Goal: Communication & Community: Answer question/provide support

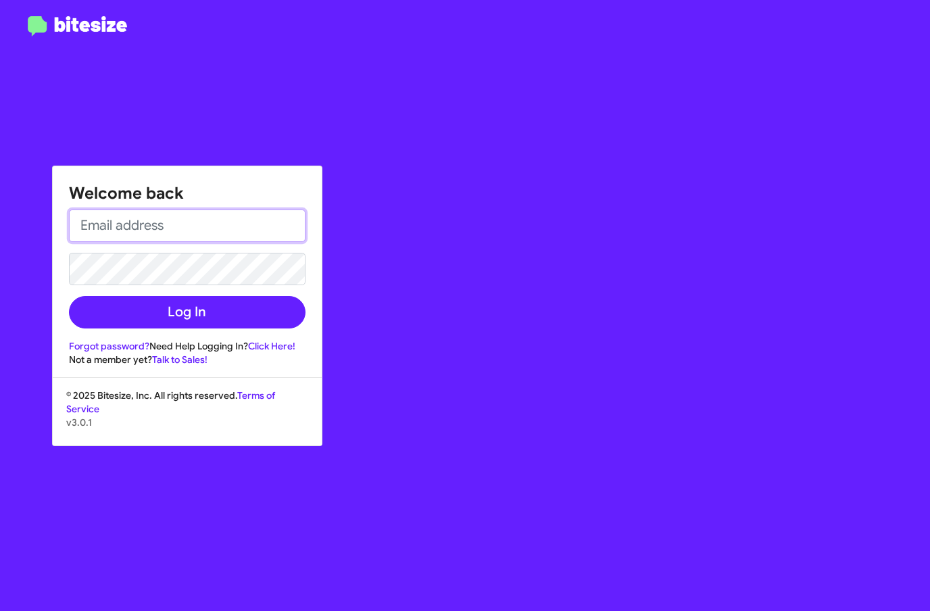
click at [258, 227] on input "email" at bounding box center [187, 226] width 237 height 32
type input "[EMAIL_ADDRESS][DOMAIN_NAME]"
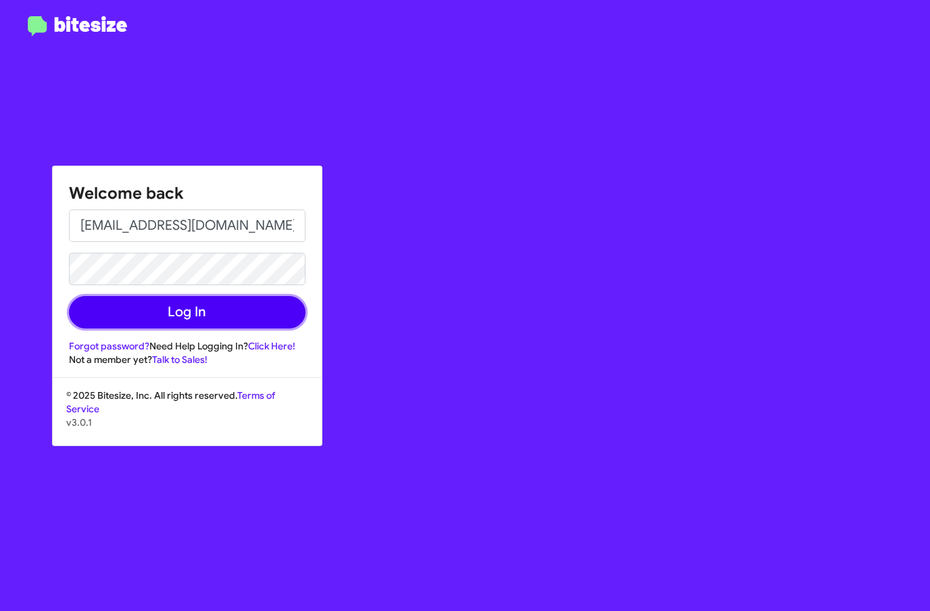
click at [253, 299] on button "Log In" at bounding box center [187, 312] width 237 height 32
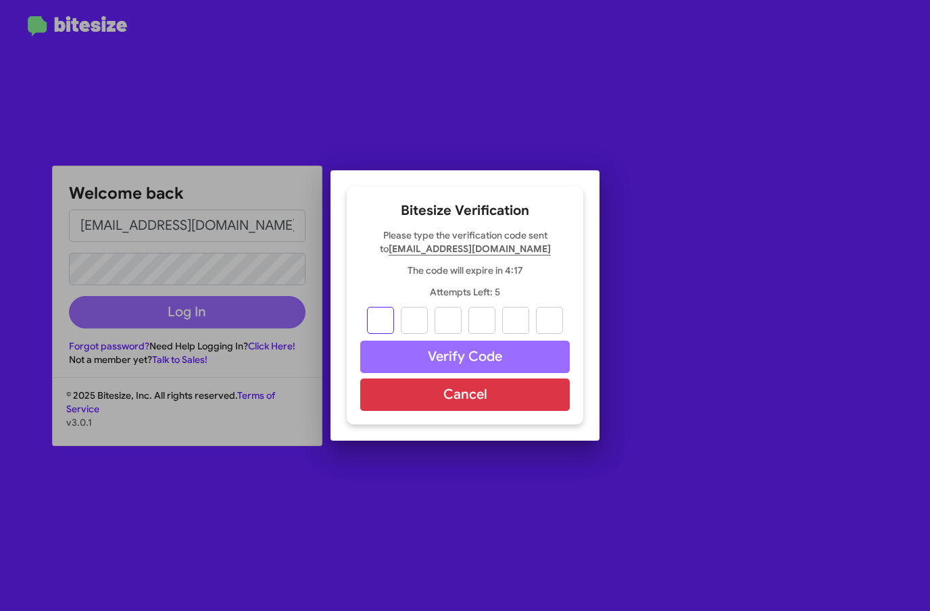
click at [389, 308] on input "text" at bounding box center [380, 320] width 27 height 27
click at [473, 393] on button "Cancel" at bounding box center [465, 395] width 210 height 32
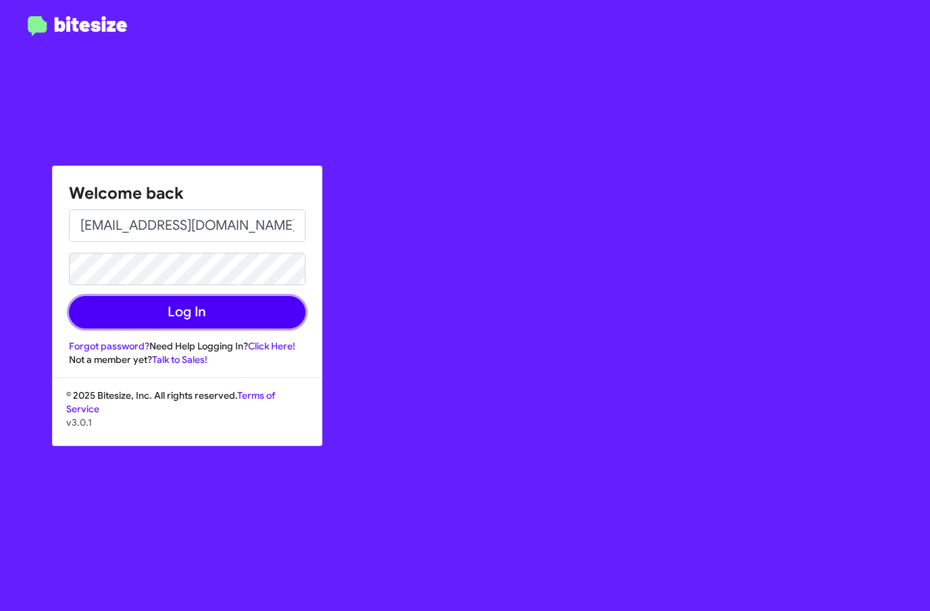
click at [258, 318] on button "Log In" at bounding box center [187, 312] width 237 height 32
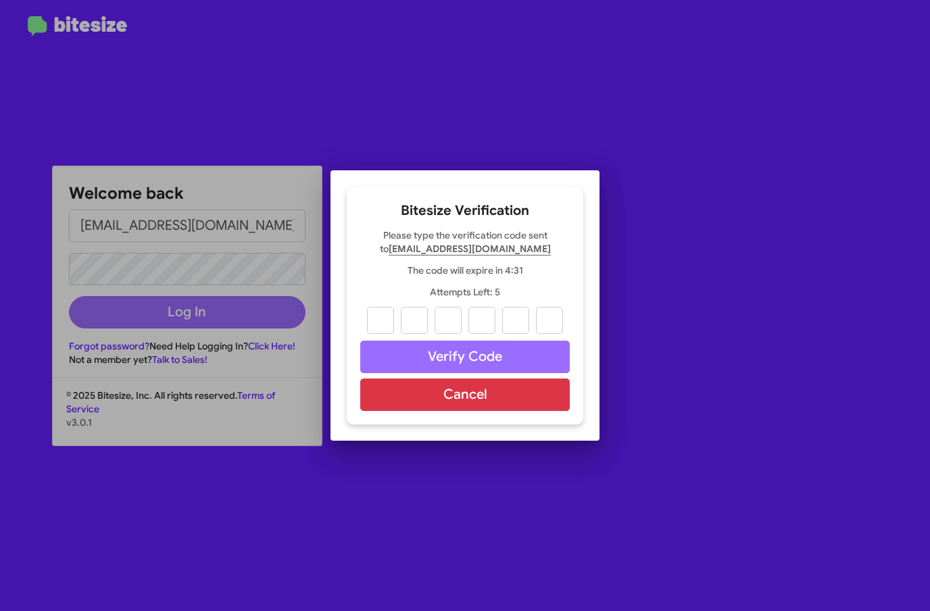
type input "0"
type input "7"
type input "4"
type input "6"
type input "1"
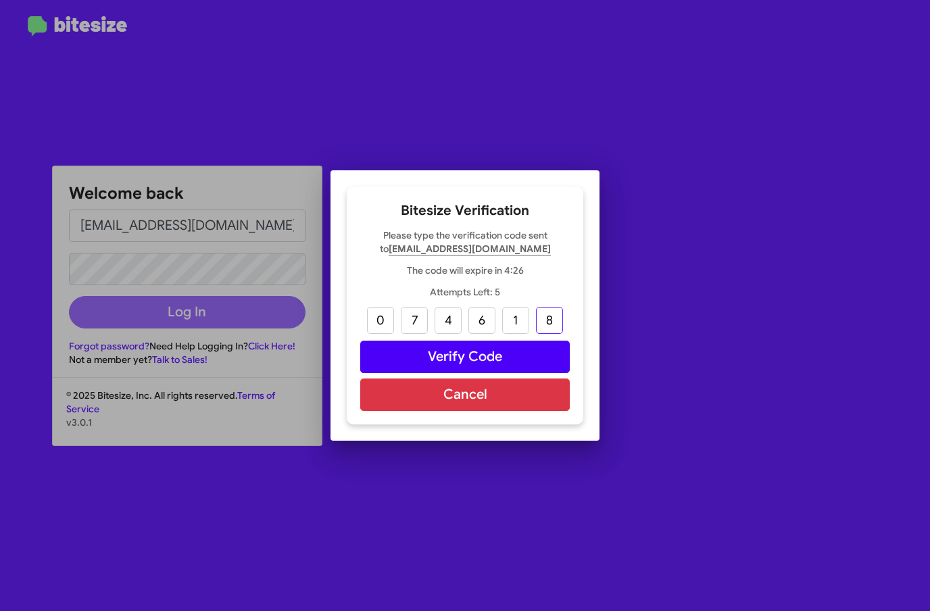
type input "8"
click at [513, 362] on button "Verify Code" at bounding box center [465, 357] width 210 height 32
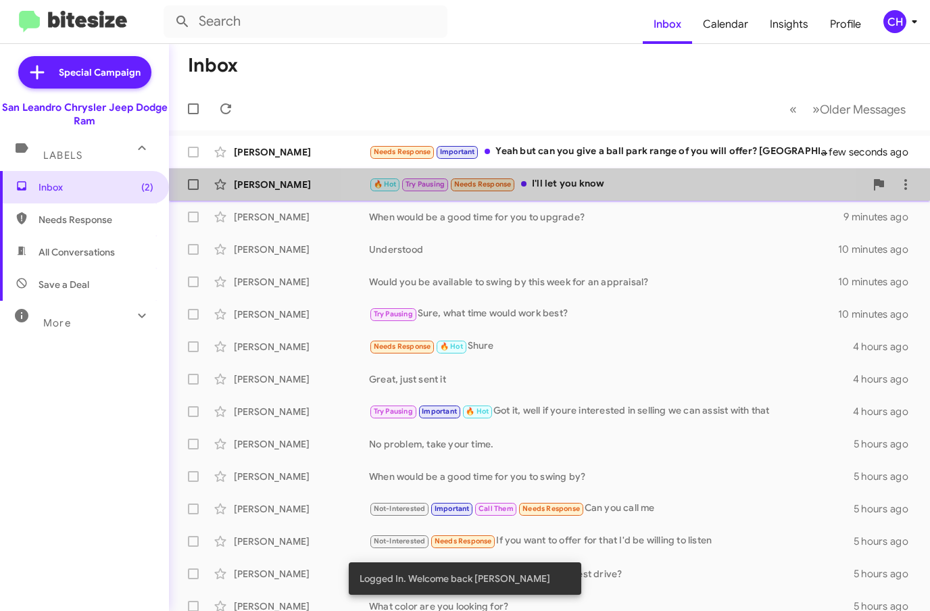
click at [569, 192] on div "[PERSON_NAME] 🔥 Hot Try Pausing Needs Response I'll let you know 5 minutes ago" at bounding box center [550, 184] width 740 height 27
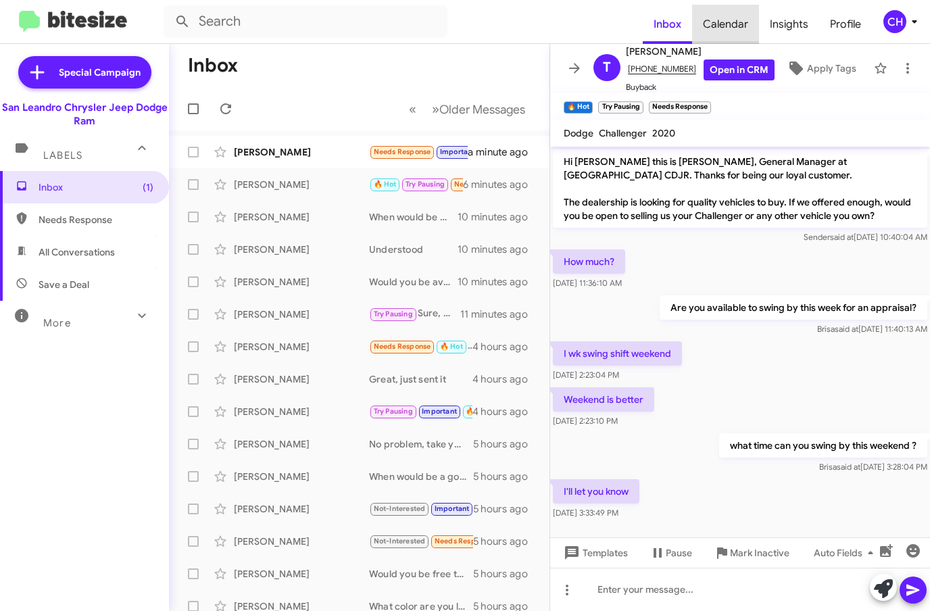
click at [730, 22] on span "Calendar" at bounding box center [725, 24] width 67 height 39
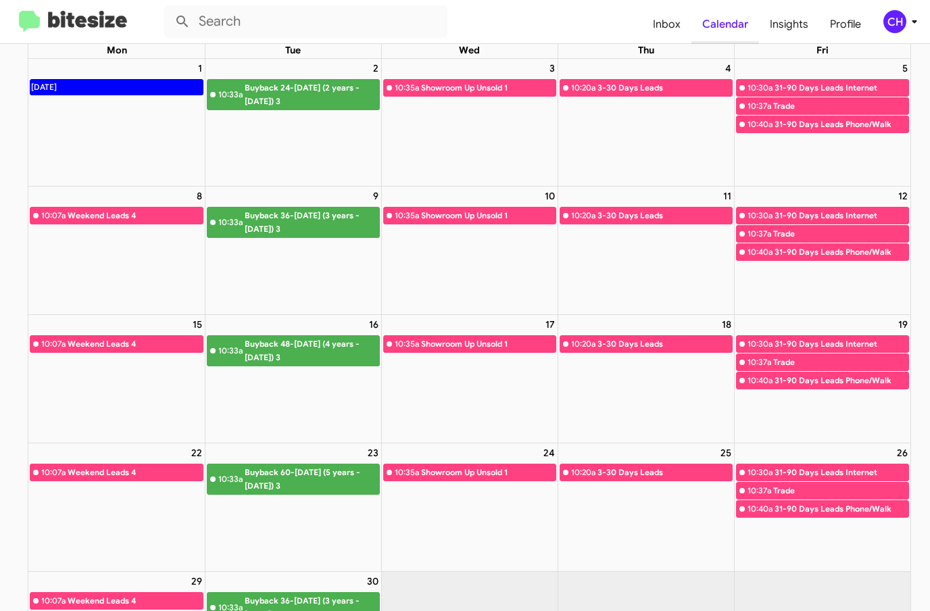
scroll to position [60, 0]
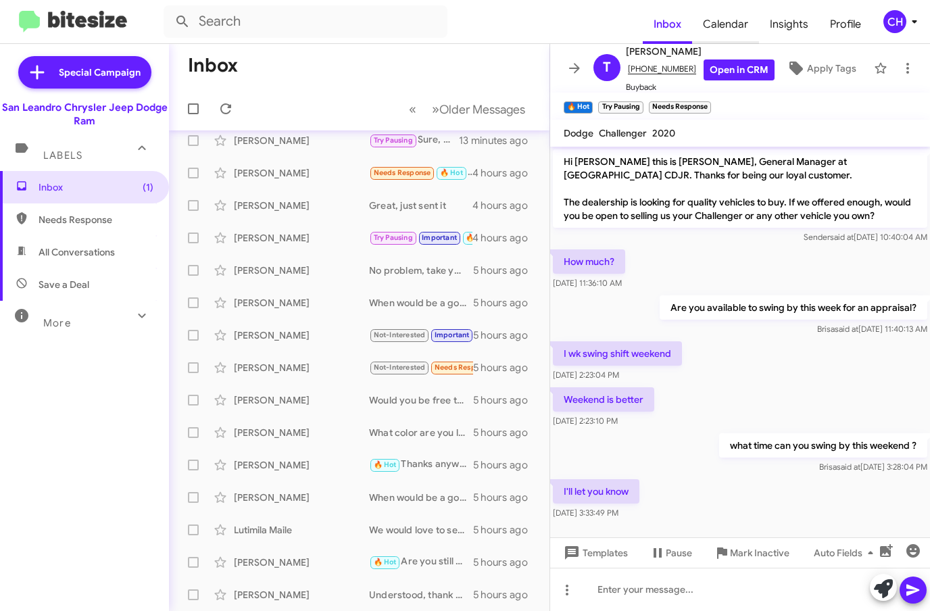
scroll to position [174, 0]
click at [56, 252] on span "All Conversations" at bounding box center [77, 252] width 76 height 14
type input "in:all-conversations"
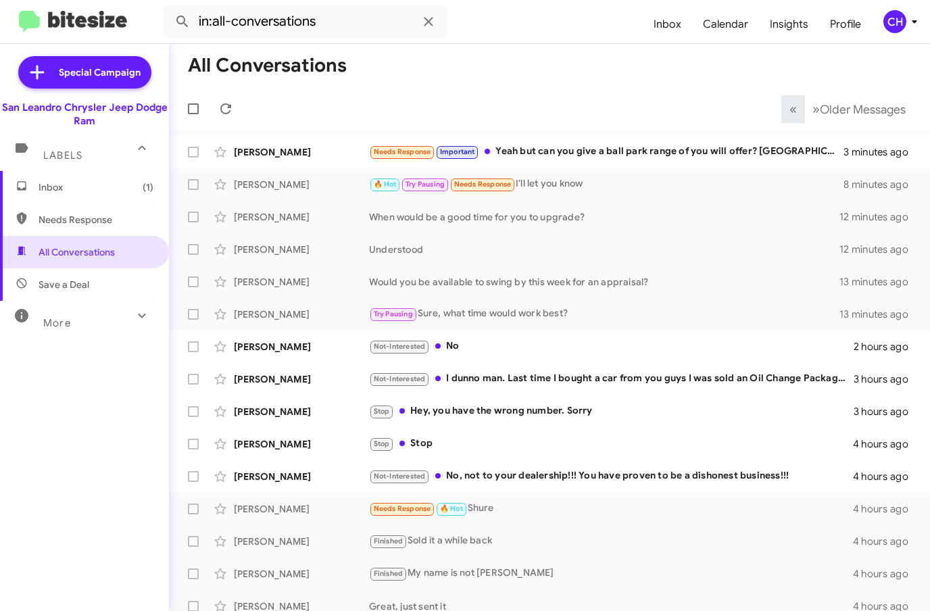
click at [820, 108] on span "Older Messages" at bounding box center [863, 109] width 86 height 15
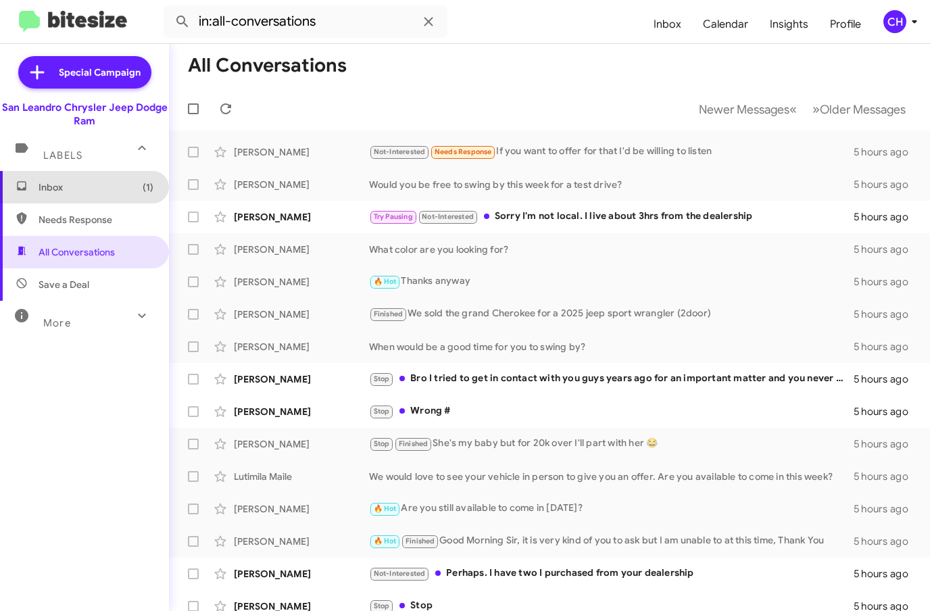
click at [35, 185] on span "Inbox (1)" at bounding box center [84, 187] width 169 height 32
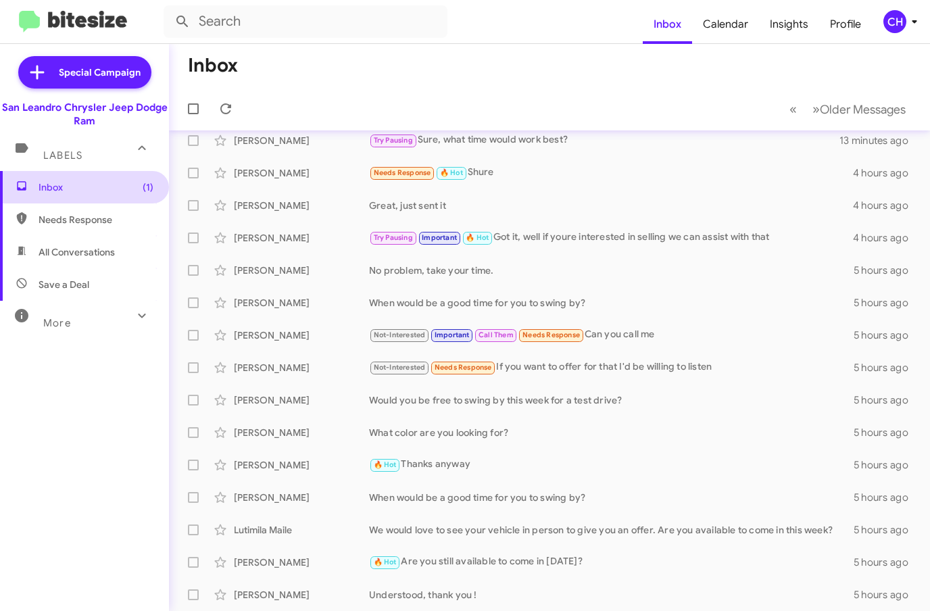
scroll to position [174, 0]
click at [55, 215] on span "Needs Response" at bounding box center [96, 220] width 115 height 14
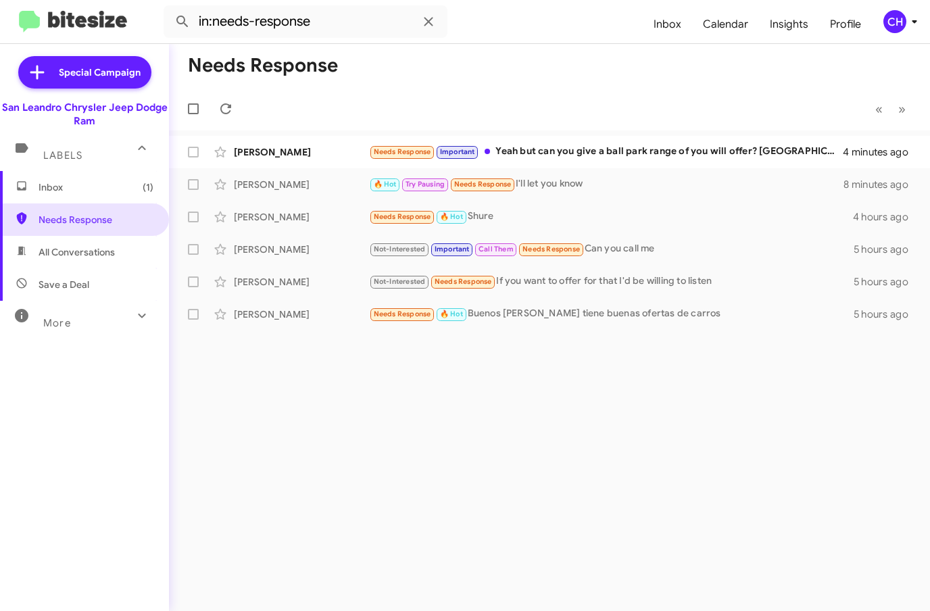
click at [48, 256] on span "All Conversations" at bounding box center [77, 252] width 76 height 14
type input "in:all-conversations"
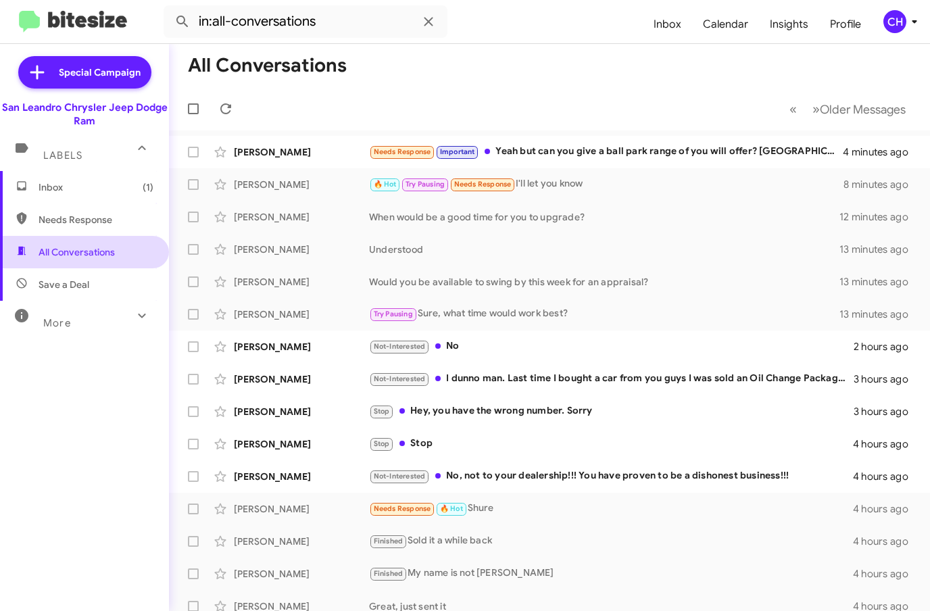
click at [827, 107] on span "Older Messages" at bounding box center [863, 109] width 86 height 15
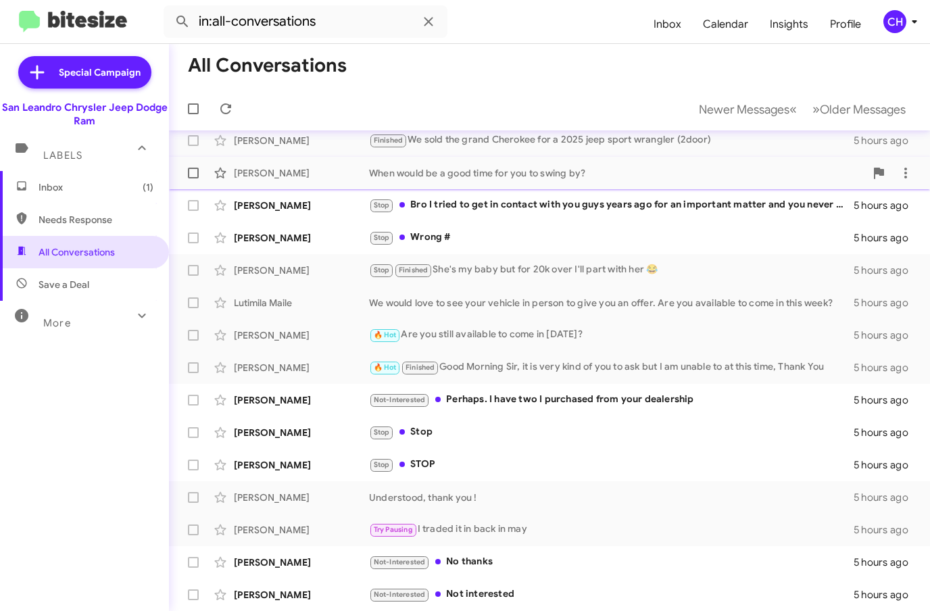
scroll to position [174, 0]
click at [848, 102] on span "Older Messages" at bounding box center [863, 109] width 86 height 15
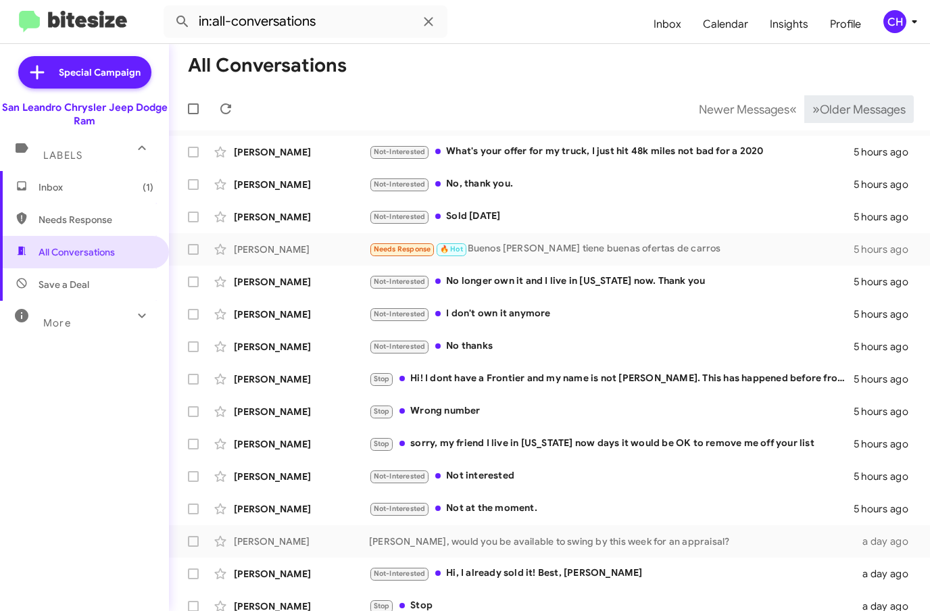
click at [861, 110] on span "Older Messages" at bounding box center [863, 109] width 86 height 15
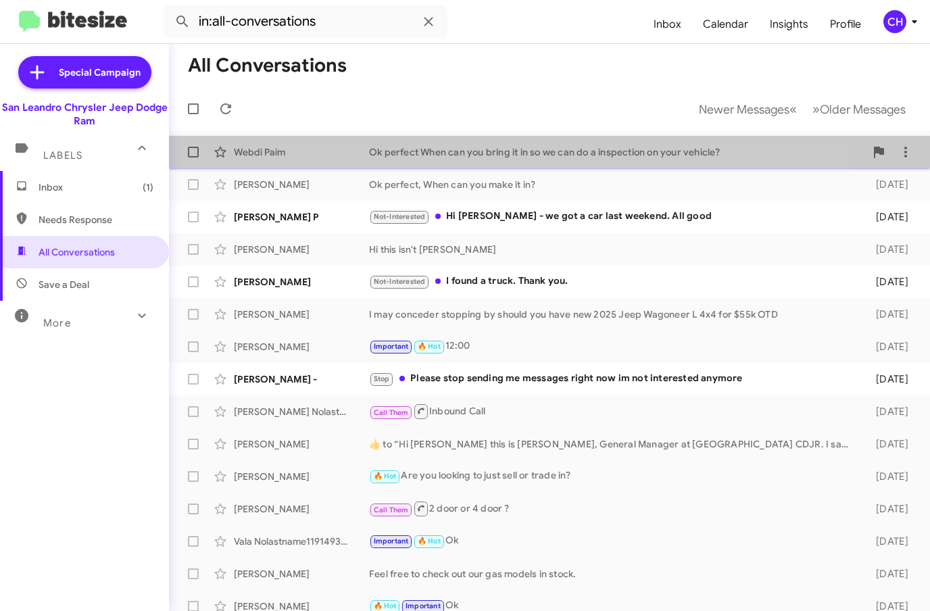
click at [464, 160] on div "Webdi Paim Ok perfect When can you bring it in so we can do a inspection on you…" at bounding box center [550, 152] width 740 height 27
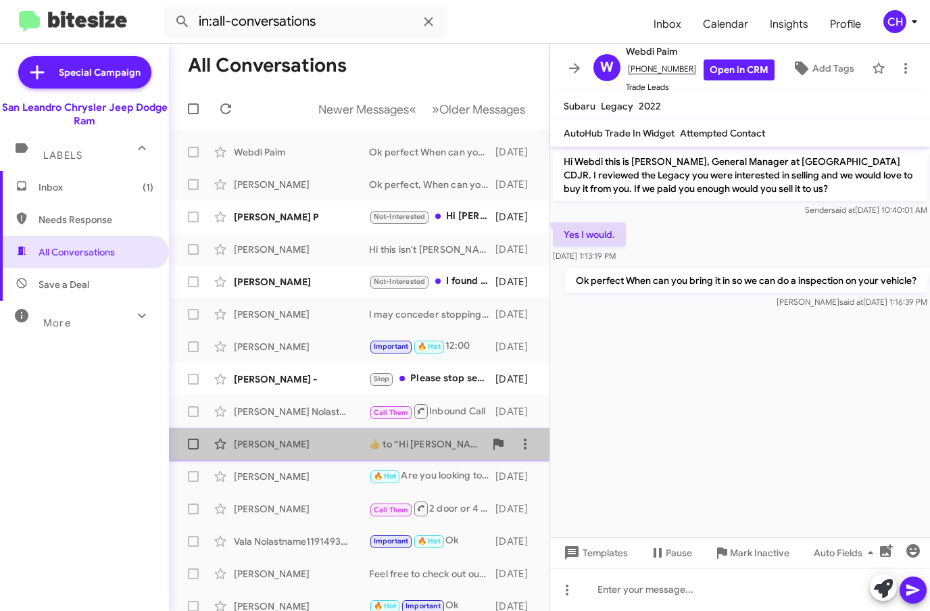
click at [273, 457] on div "[PERSON_NAME] ​👍​ to “ Hi [PERSON_NAME] this is [PERSON_NAME], General Manager …" at bounding box center [359, 444] width 359 height 27
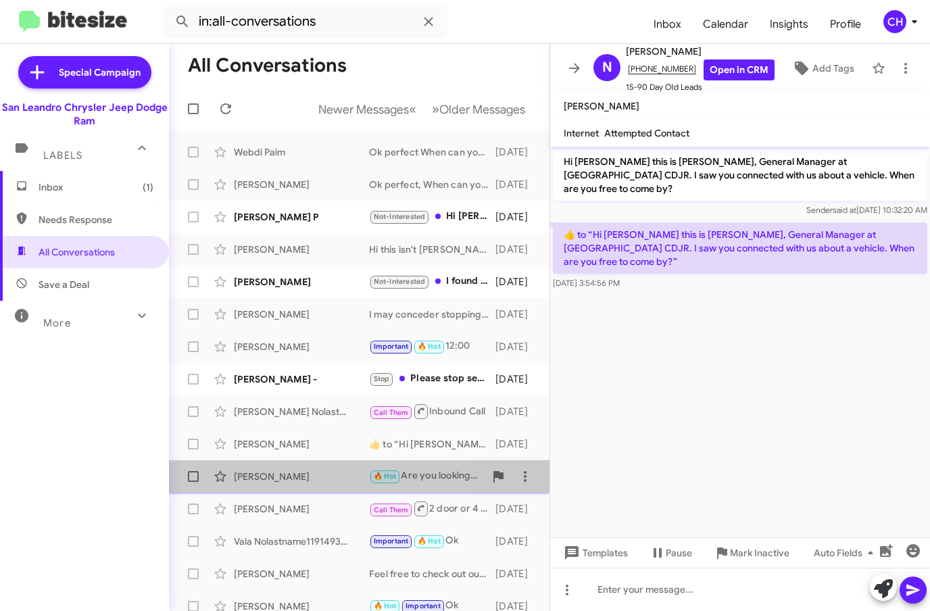
click at [253, 473] on div "[PERSON_NAME]" at bounding box center [301, 477] width 135 height 14
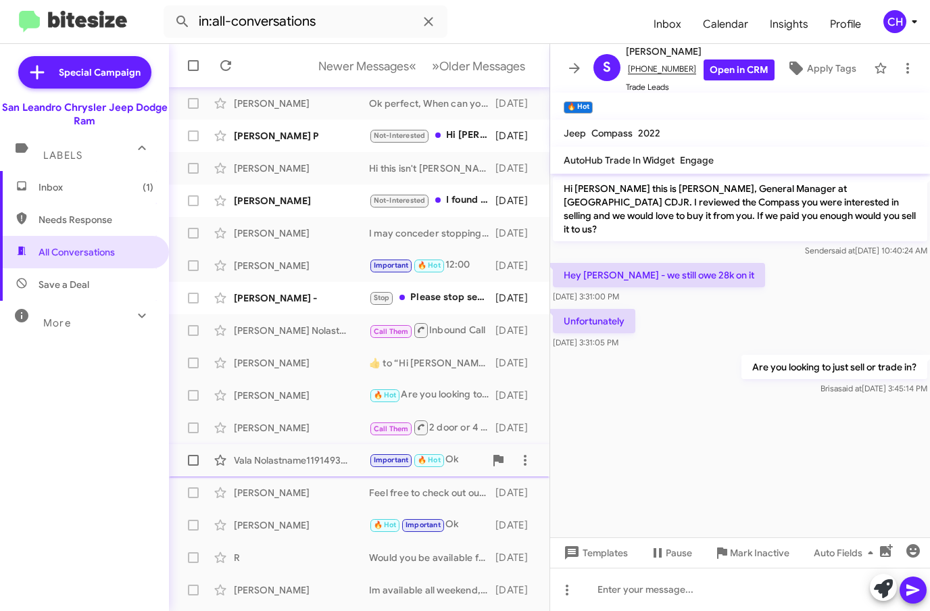
scroll to position [82, 0]
click at [298, 569] on div "R Would you be available for an appraisal this weekend? [DATE]" at bounding box center [359, 557] width 359 height 27
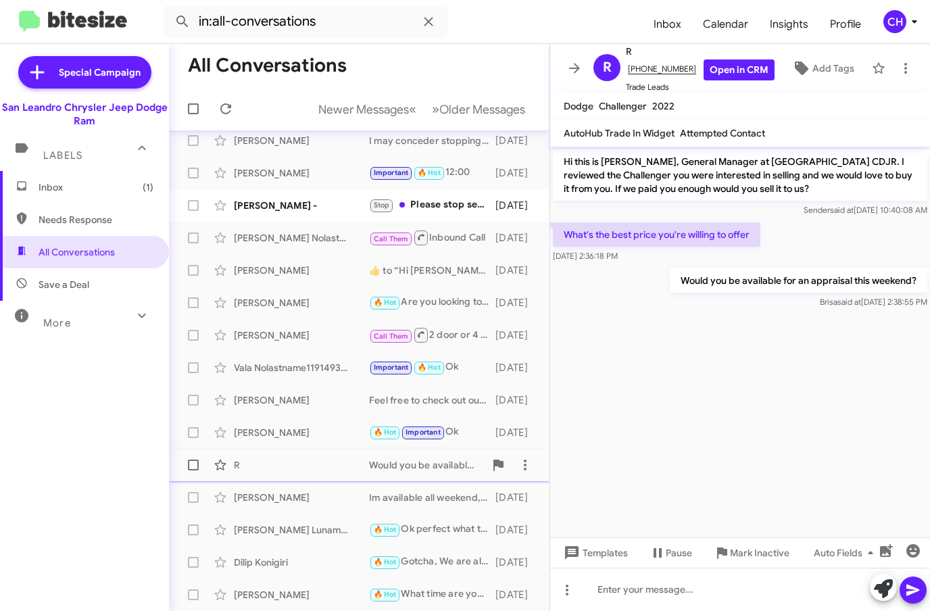
scroll to position [174, 0]
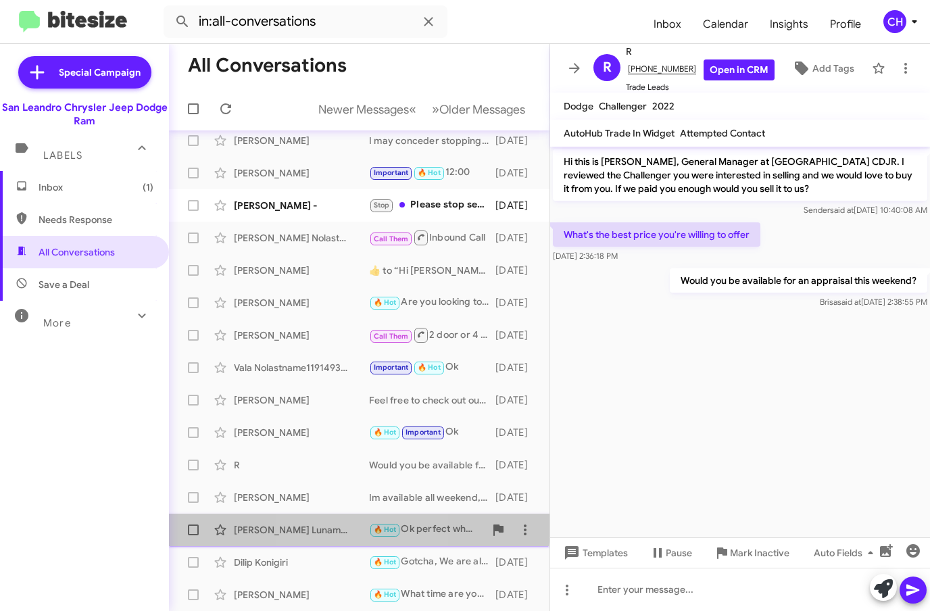
click at [327, 525] on div "[PERSON_NAME] Lunamonetesori" at bounding box center [301, 530] width 135 height 14
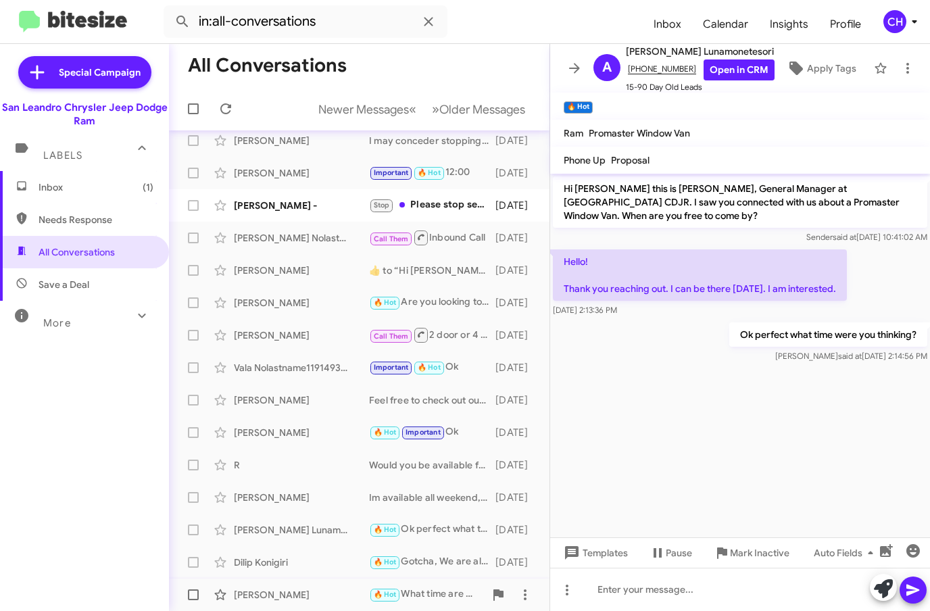
click at [305, 587] on div "[PERSON_NAME] 🔥 Hot What time are you thinking? [DATE]" at bounding box center [359, 594] width 359 height 27
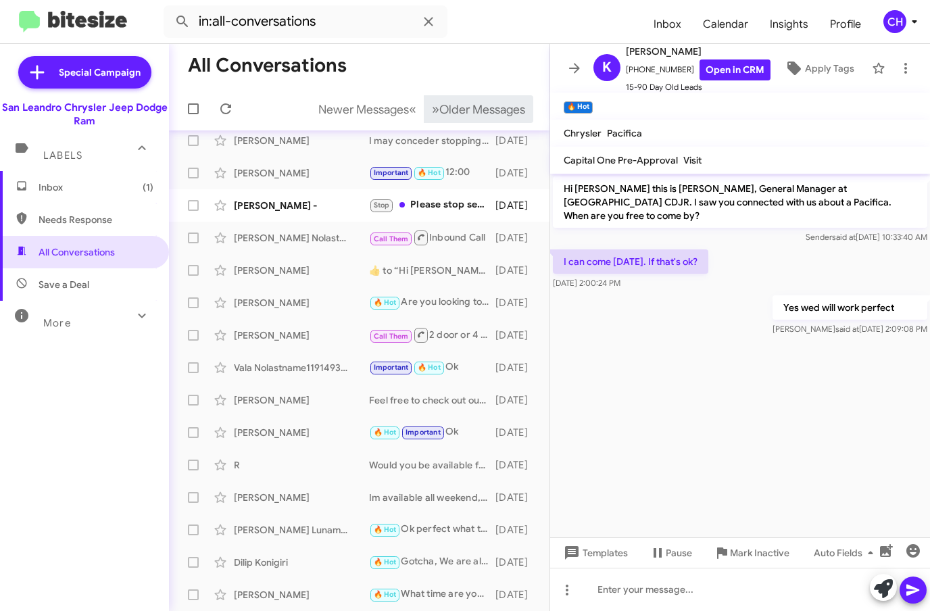
click at [507, 118] on button "» Next Older Messages" at bounding box center [479, 109] width 110 height 28
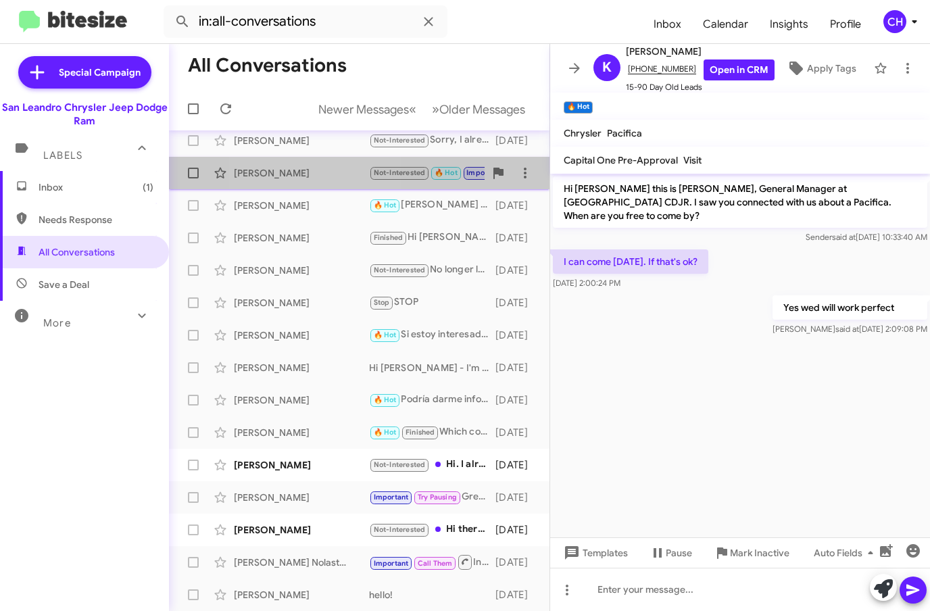
click at [304, 174] on div "[PERSON_NAME]" at bounding box center [301, 173] width 135 height 14
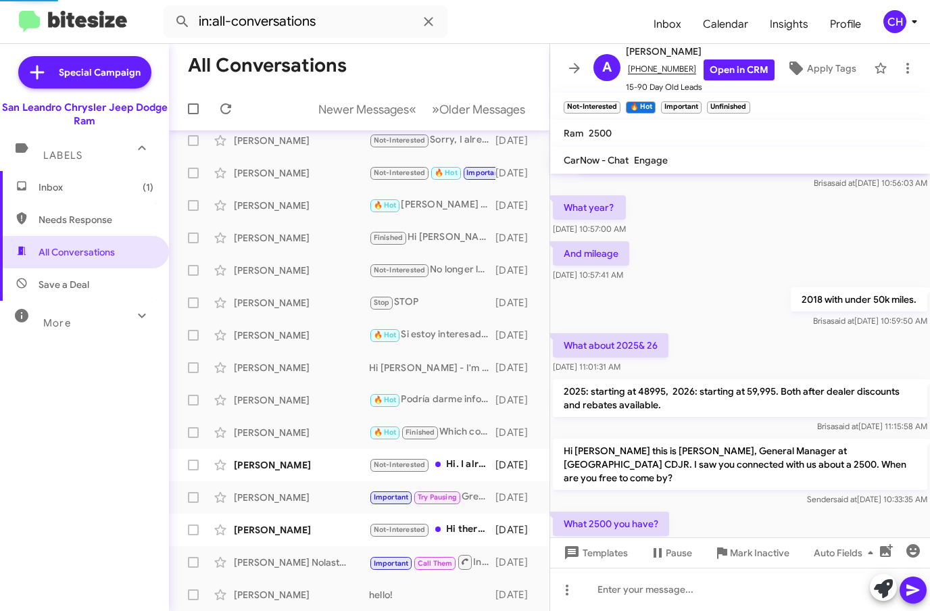
scroll to position [984, 0]
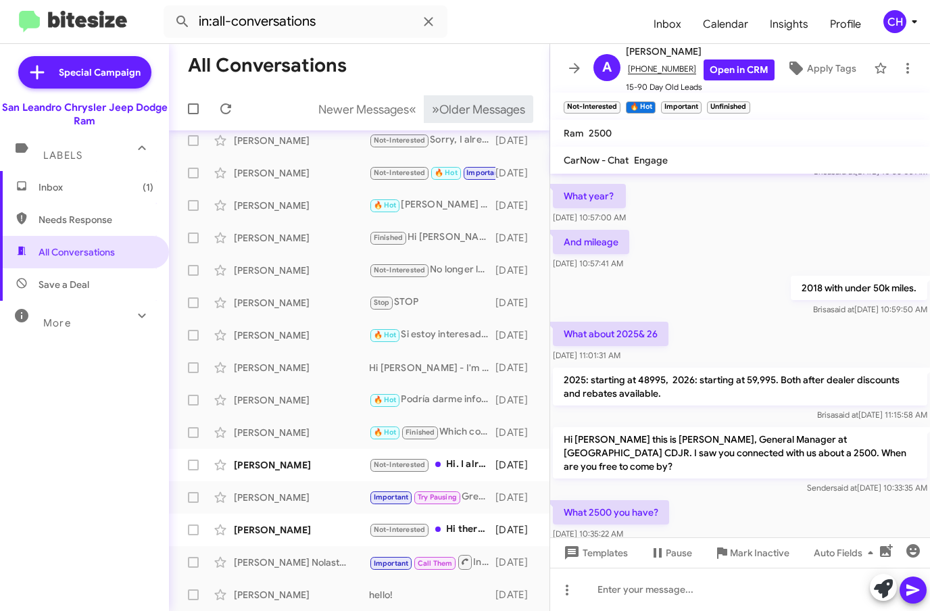
click at [475, 118] on button "» Next Older Messages" at bounding box center [479, 109] width 110 height 28
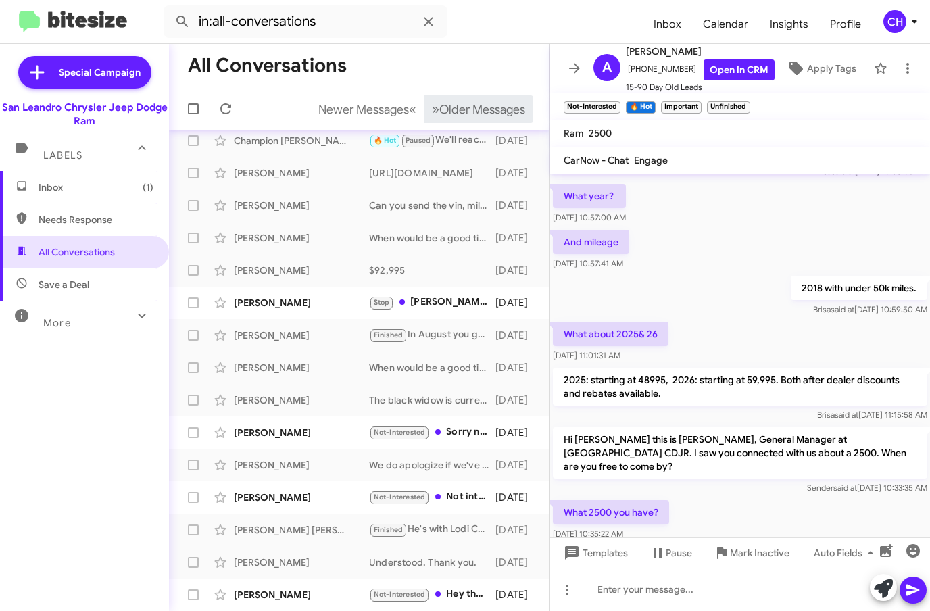
click at [475, 118] on button "» Next Older Messages" at bounding box center [479, 109] width 110 height 28
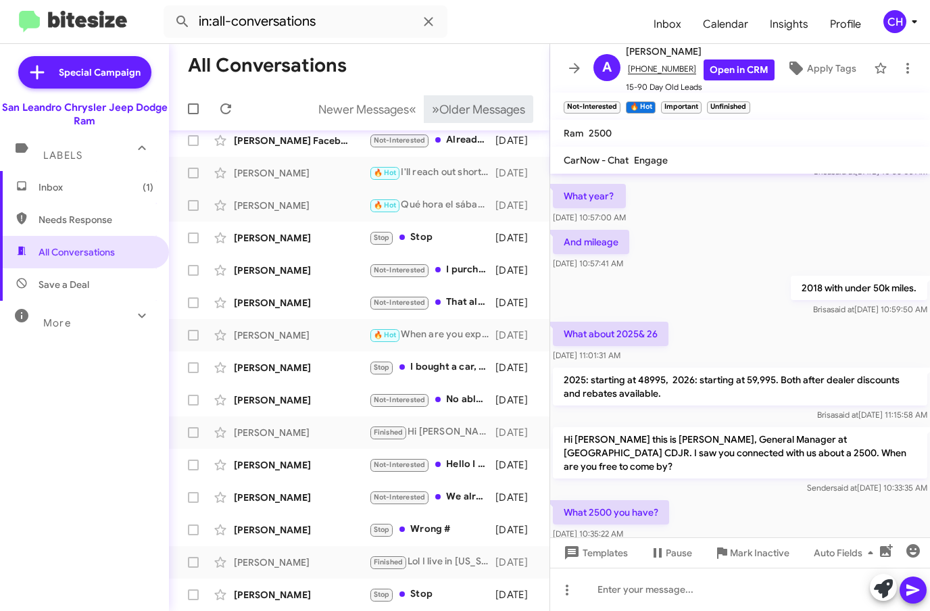
click at [503, 99] on button "» Next Older Messages" at bounding box center [479, 109] width 110 height 28
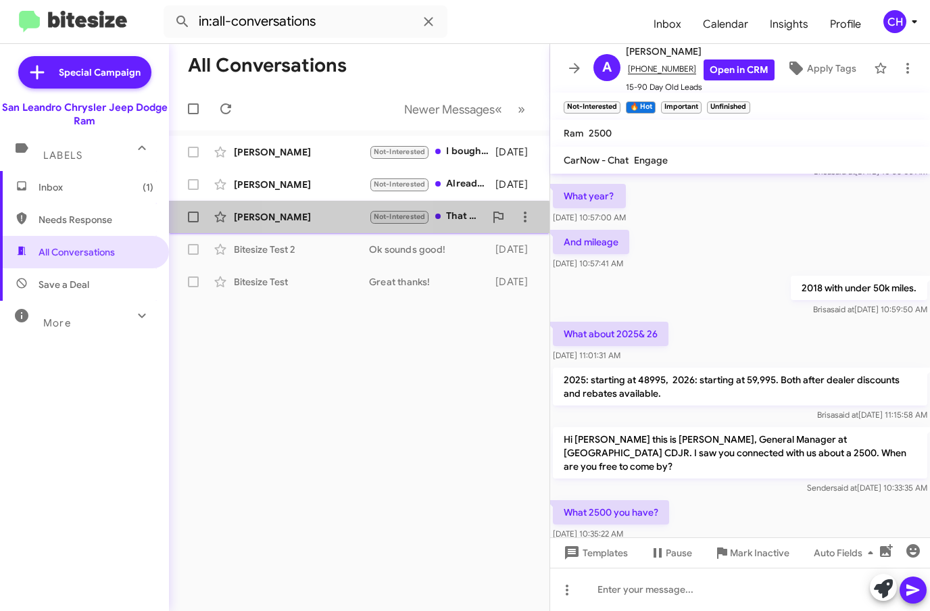
click at [320, 220] on div "[PERSON_NAME]" at bounding box center [301, 217] width 135 height 14
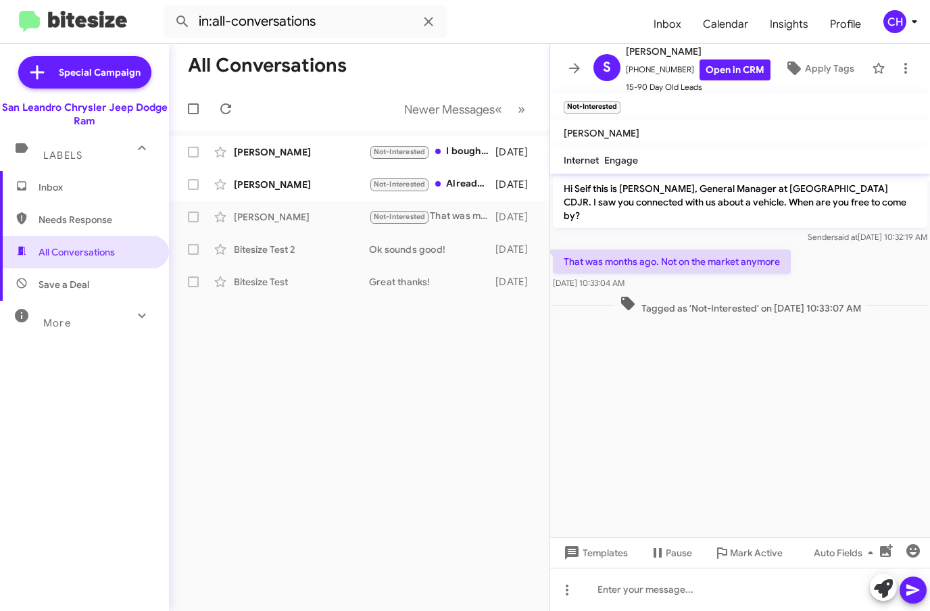
click at [659, 204] on p "Hi Seif this is [PERSON_NAME], General Manager at [GEOGRAPHIC_DATA] CDJR. I saw…" at bounding box center [740, 201] width 375 height 51
click at [675, 297] on span "Tagged as 'Not-Interested' on [DATE] 10:33:07 AM" at bounding box center [740, 305] width 252 height 20
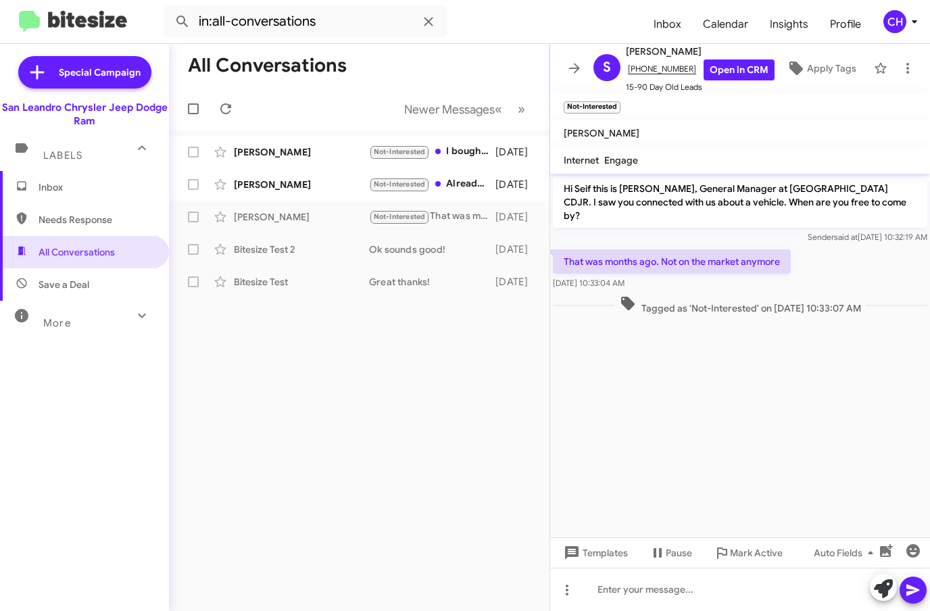
click at [675, 297] on span "Tagged as 'Not-Interested' on [DATE] 10:33:07 AM" at bounding box center [740, 305] width 252 height 20
click at [283, 180] on div "[PERSON_NAME]" at bounding box center [301, 185] width 135 height 14
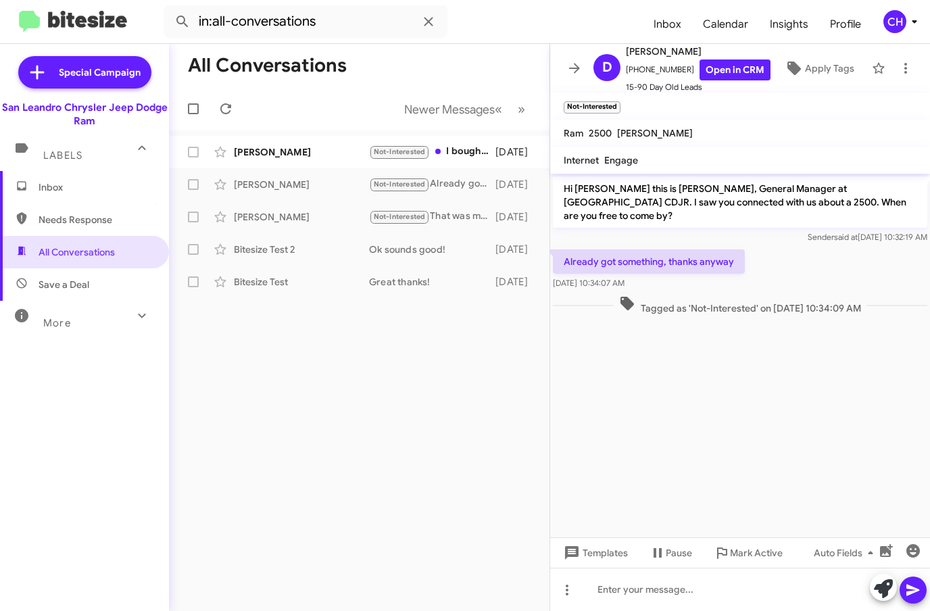
click at [700, 195] on p "Hi [PERSON_NAME] this is [PERSON_NAME], General Manager at [GEOGRAPHIC_DATA] CD…" at bounding box center [740, 201] width 375 height 51
drag, startPoint x: 700, startPoint y: 195, endPoint x: 708, endPoint y: 248, distance: 54.0
click at [708, 248] on div "Hi [PERSON_NAME] this is [PERSON_NAME], General Manager at [GEOGRAPHIC_DATA] CD…" at bounding box center [740, 246] width 380 height 144
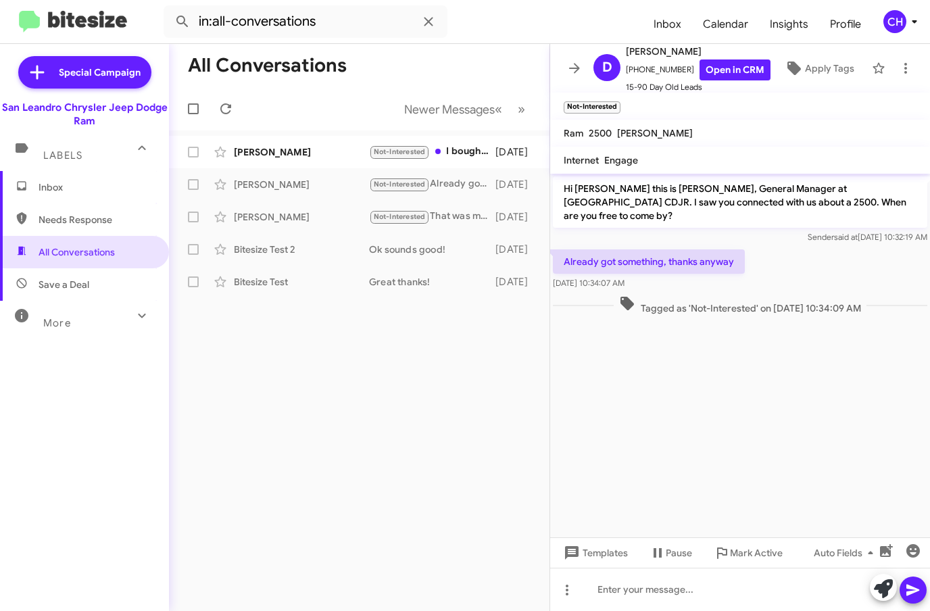
click at [739, 278] on div "Already got something, thanks anyway [DATE] 10:34:07 AM" at bounding box center [740, 270] width 380 height 46
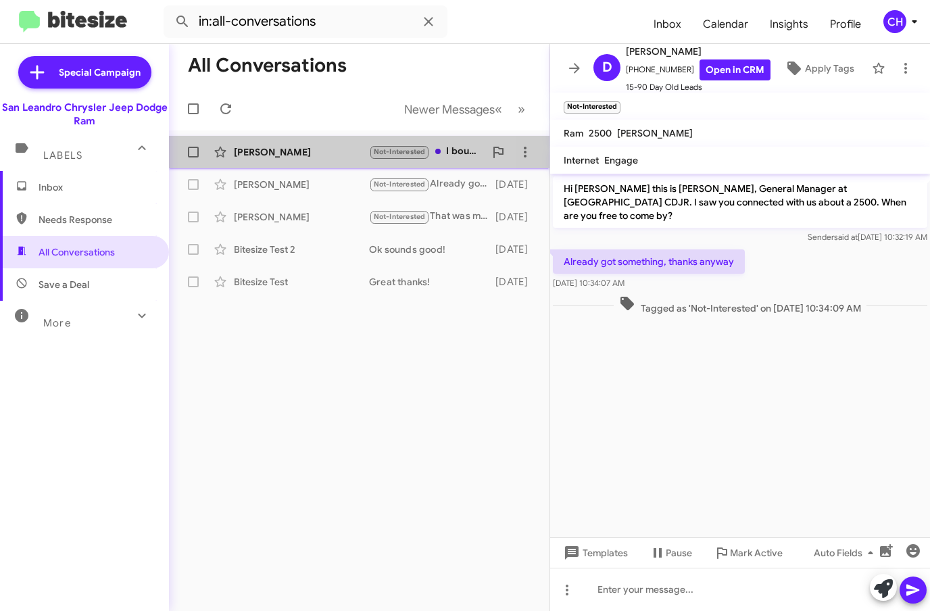
click at [275, 149] on div "[PERSON_NAME]" at bounding box center [301, 152] width 135 height 14
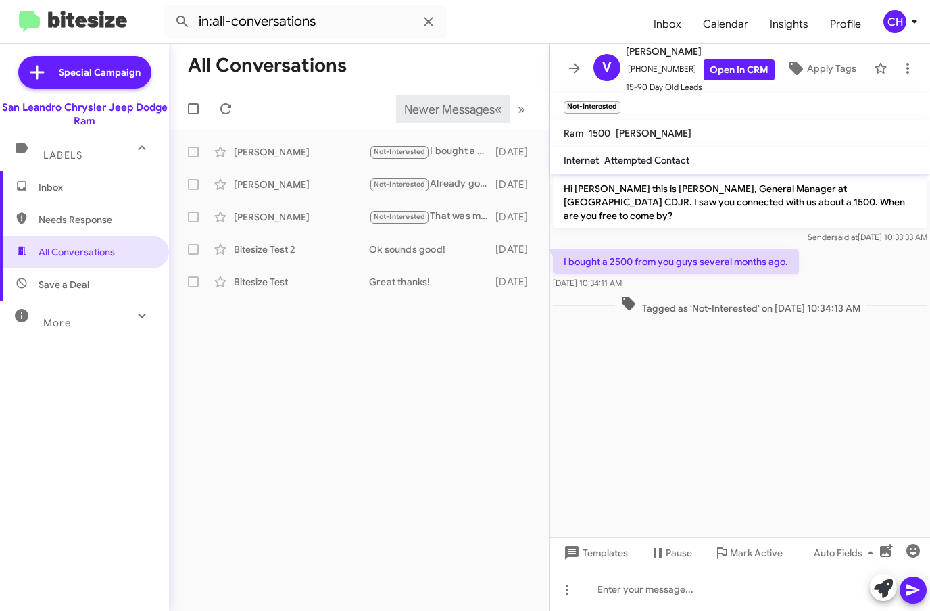
click at [497, 109] on span "«" at bounding box center [498, 109] width 7 height 17
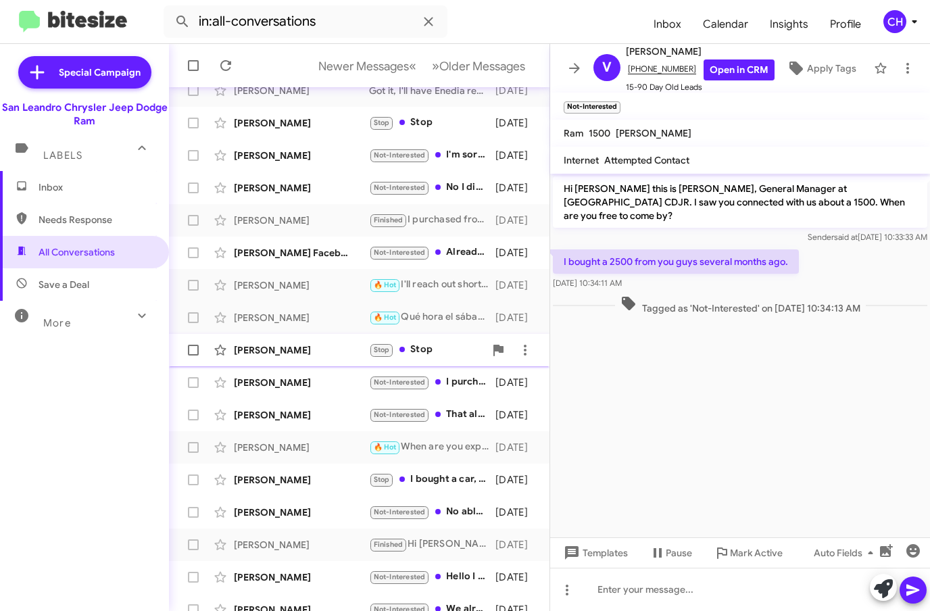
scroll to position [65, 0]
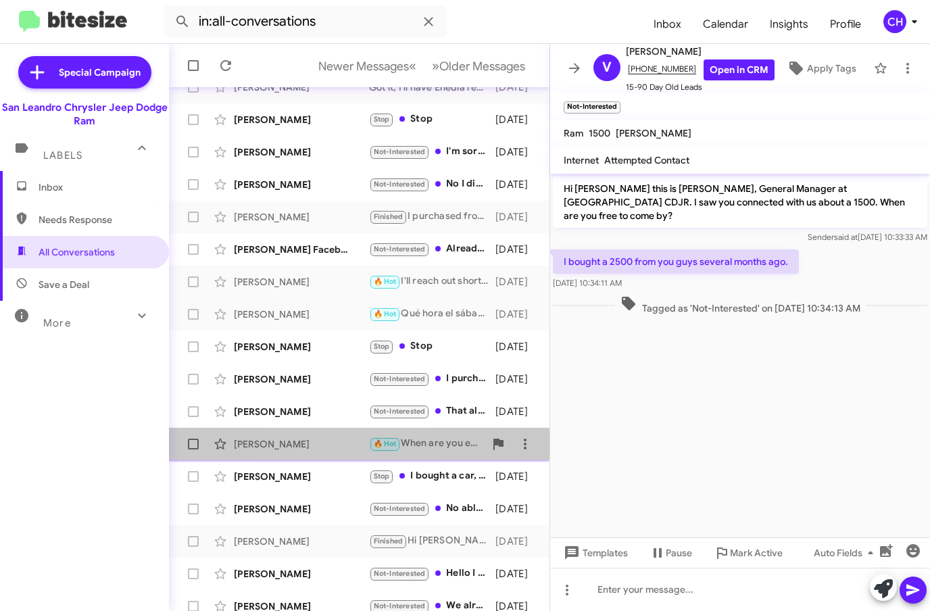
click at [320, 443] on div "[PERSON_NAME]" at bounding box center [301, 444] width 135 height 14
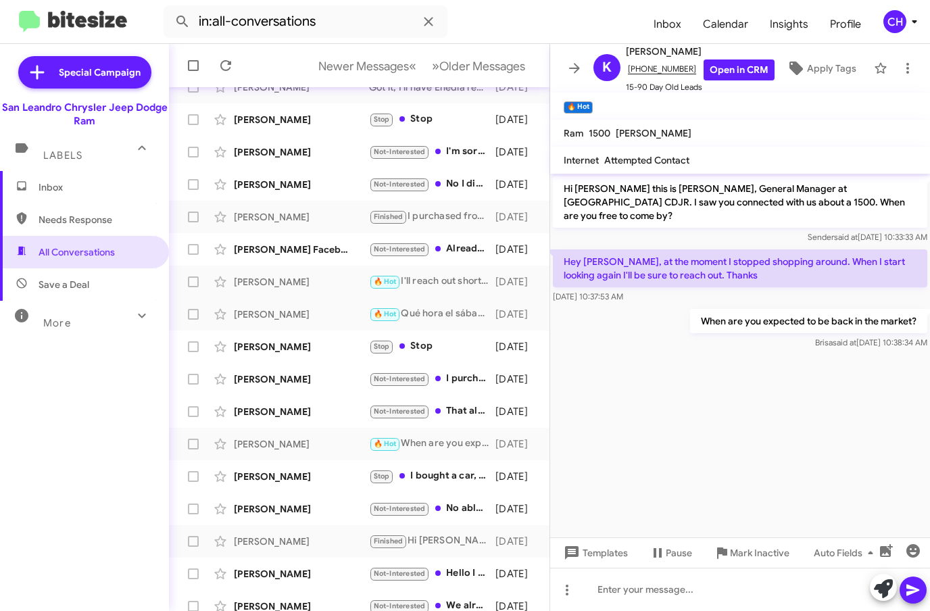
scroll to position [1, 0]
drag, startPoint x: 709, startPoint y: 91, endPoint x: 626, endPoint y: 89, distance: 83.2
click at [626, 89] on span "15-90 Day Old Leads" at bounding box center [700, 86] width 149 height 14
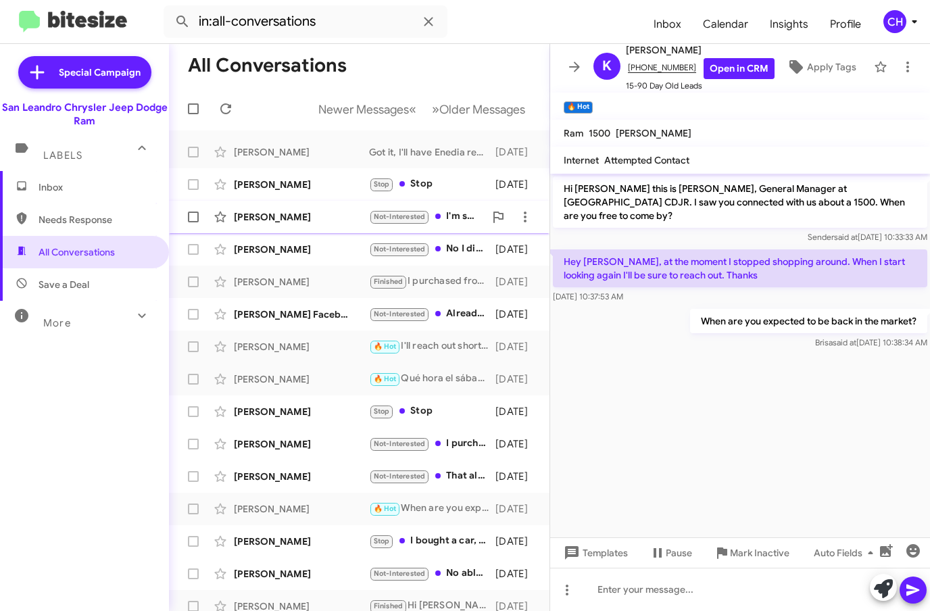
scroll to position [0, 0]
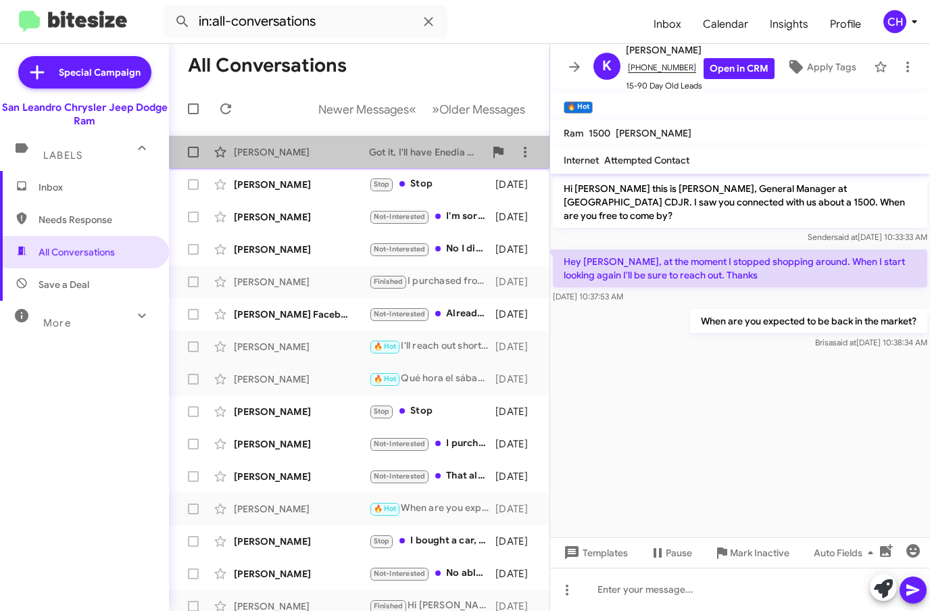
click at [306, 160] on div "[PERSON_NAME] None Got it, I'll have Enedia reach out so she will be assisting …" at bounding box center [359, 152] width 359 height 27
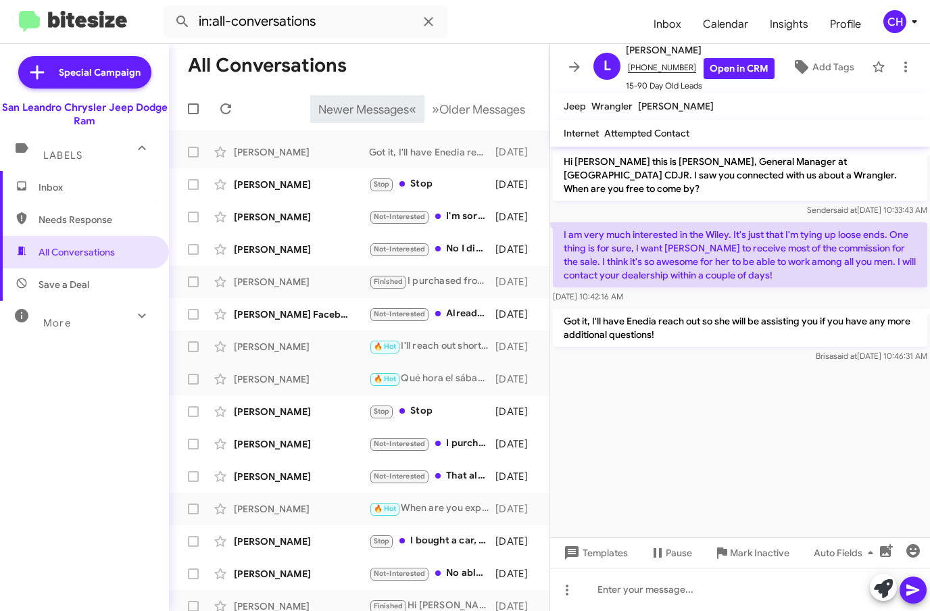
click at [373, 114] on span "Newer Messages" at bounding box center [363, 109] width 91 height 15
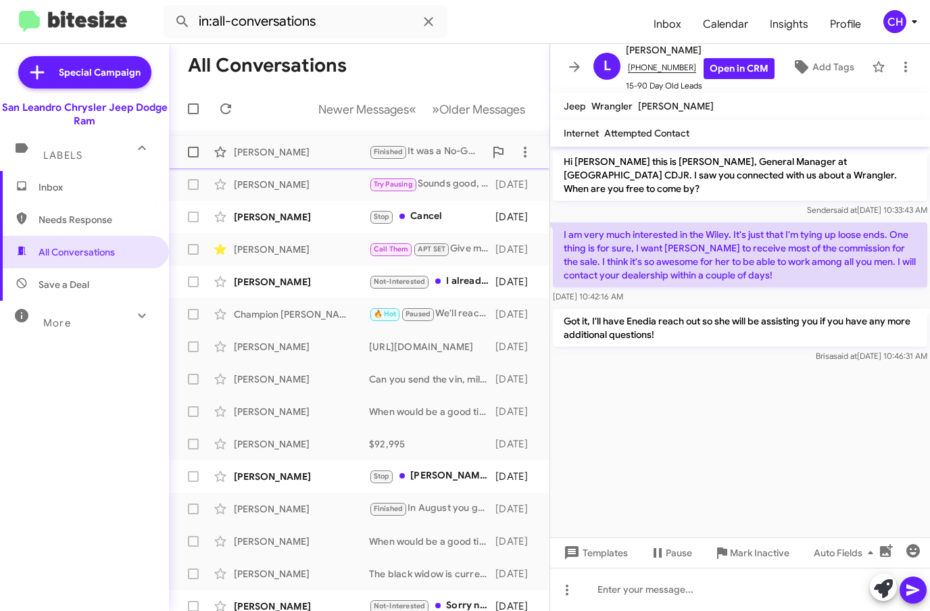
click at [338, 160] on div "[PERSON_NAME] Finished It was a No-Go because my credit and stuff [DATE]" at bounding box center [359, 152] width 359 height 27
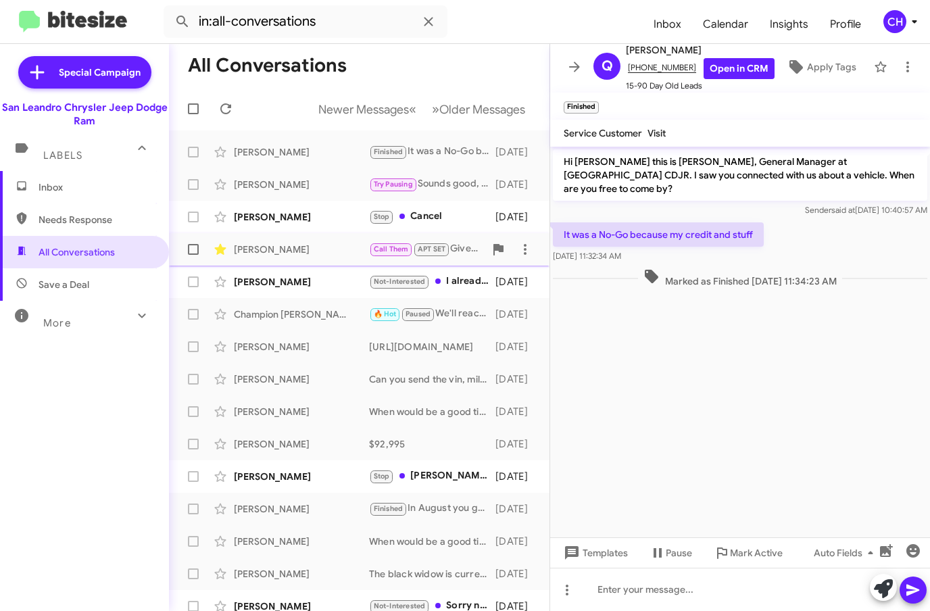
click at [324, 254] on div "[PERSON_NAME]" at bounding box center [301, 250] width 135 height 14
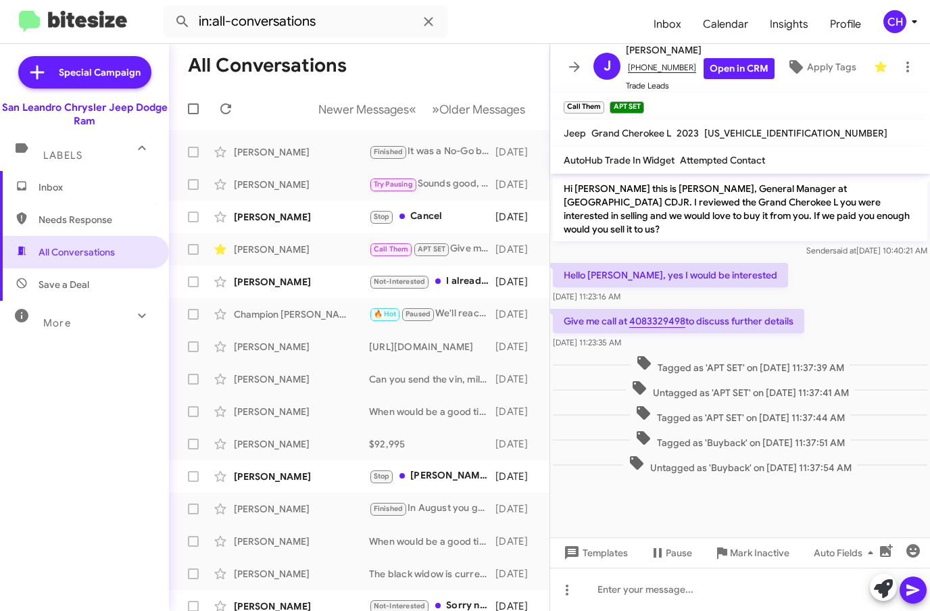
click at [648, 355] on span "Tagged as 'APT SET' on [DATE] 11:37:39 AM" at bounding box center [740, 365] width 219 height 20
drag, startPoint x: 648, startPoint y: 355, endPoint x: 687, endPoint y: 453, distance: 105.6
click at [687, 453] on div "Hi [PERSON_NAME] this is [PERSON_NAME], General Manager at [GEOGRAPHIC_DATA] CD…" at bounding box center [740, 326] width 380 height 304
click at [789, 455] on span "Untagged as 'Buyback' on [DATE] 11:37:54 AM" at bounding box center [740, 465] width 234 height 20
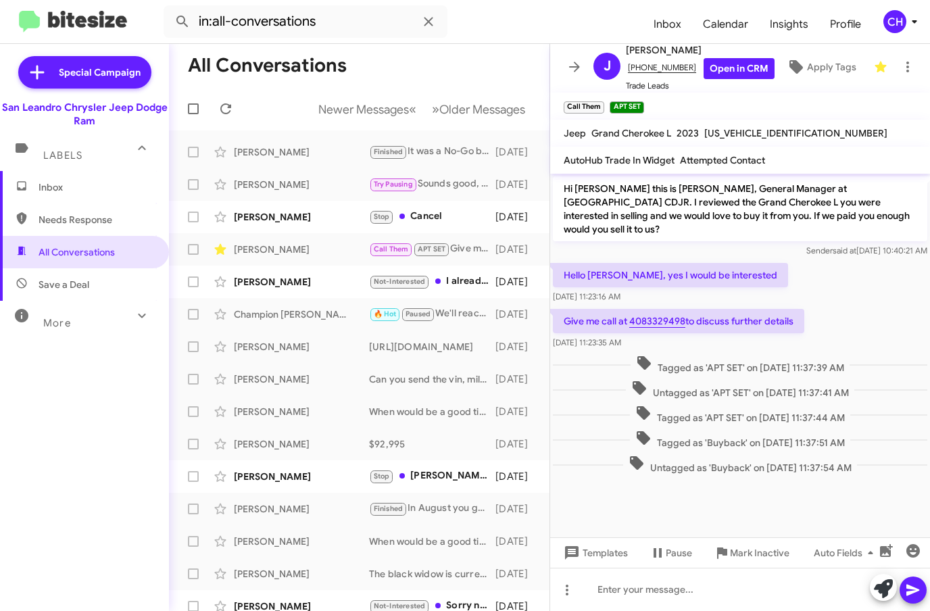
click at [789, 455] on span "Untagged as 'Buyback' on [DATE] 11:37:54 AM" at bounding box center [740, 465] width 234 height 20
drag, startPoint x: 789, startPoint y: 452, endPoint x: 692, endPoint y: 355, distance: 137.2
click at [692, 355] on div "Hi [PERSON_NAME] this is [PERSON_NAME], General Manager at [GEOGRAPHIC_DATA] CD…" at bounding box center [740, 326] width 380 height 304
click at [679, 355] on span "Tagged as 'APT SET' on [DATE] 11:37:39 AM" at bounding box center [740, 365] width 219 height 20
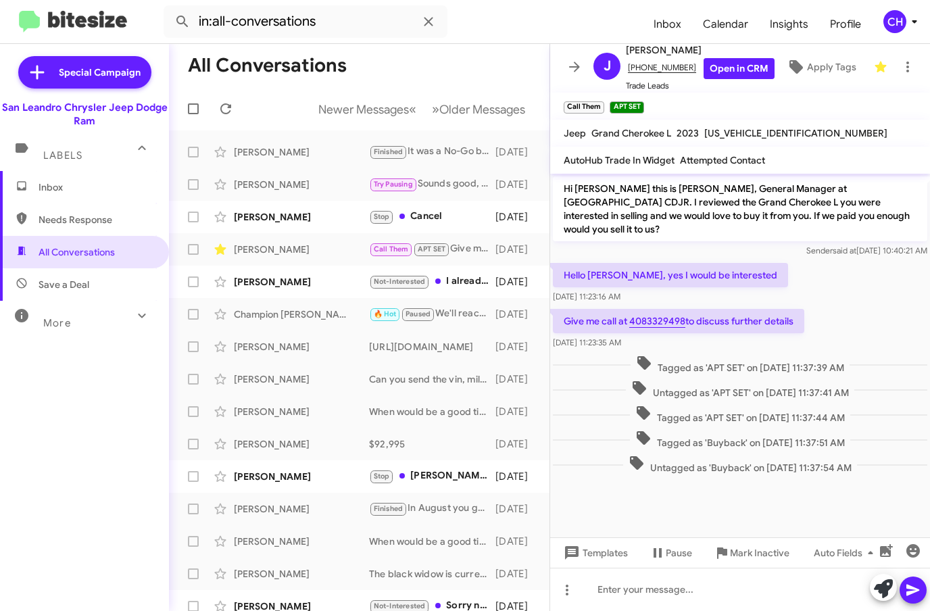
click at [679, 355] on span "Tagged as 'APT SET' on [DATE] 11:37:39 AM" at bounding box center [740, 365] width 219 height 20
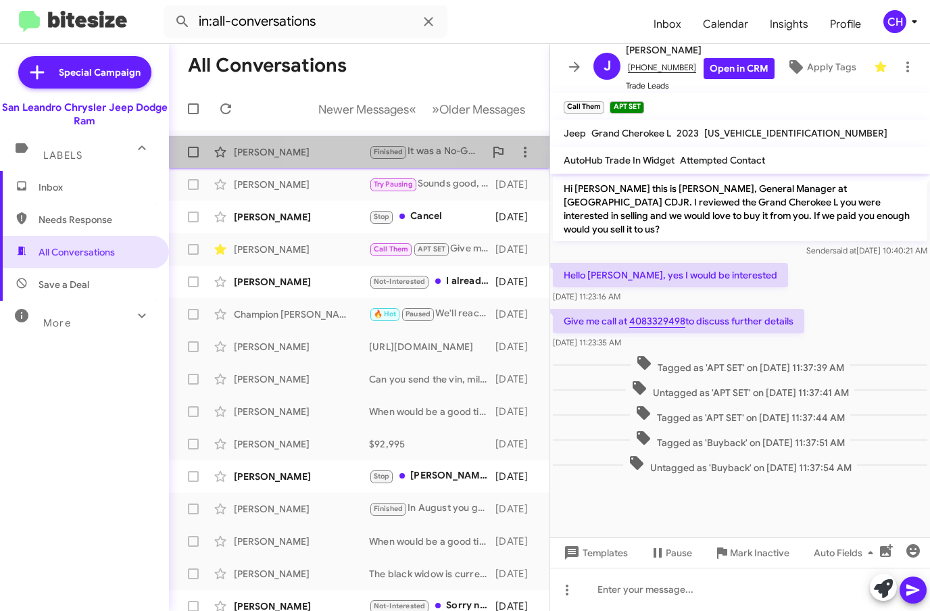
click at [331, 162] on div "[PERSON_NAME] Finished It was a No-Go because my credit and stuff [DATE]" at bounding box center [359, 152] width 359 height 27
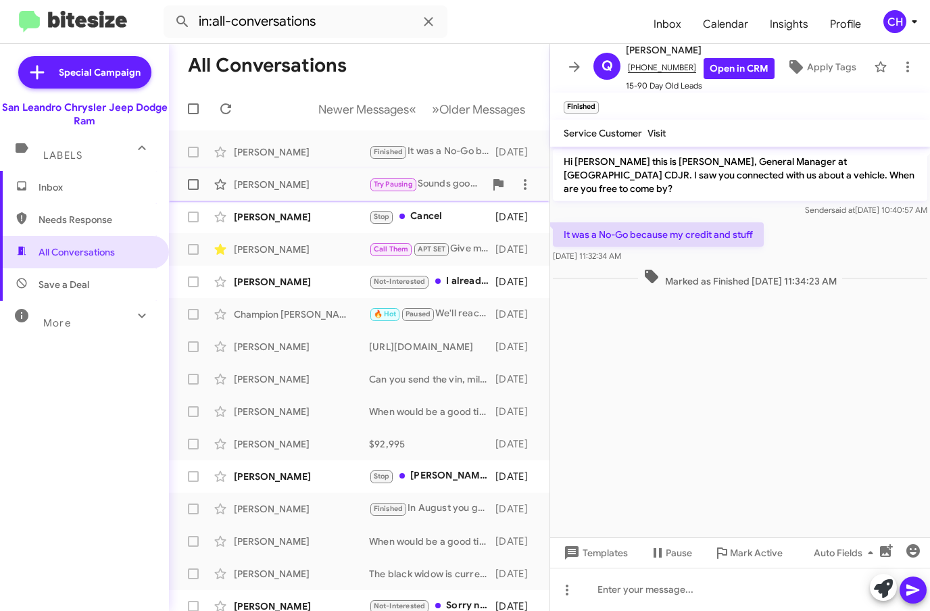
click at [328, 176] on div "[PERSON_NAME] Try Pausing Sounds good, please let me know what works best for y…" at bounding box center [359, 184] width 359 height 27
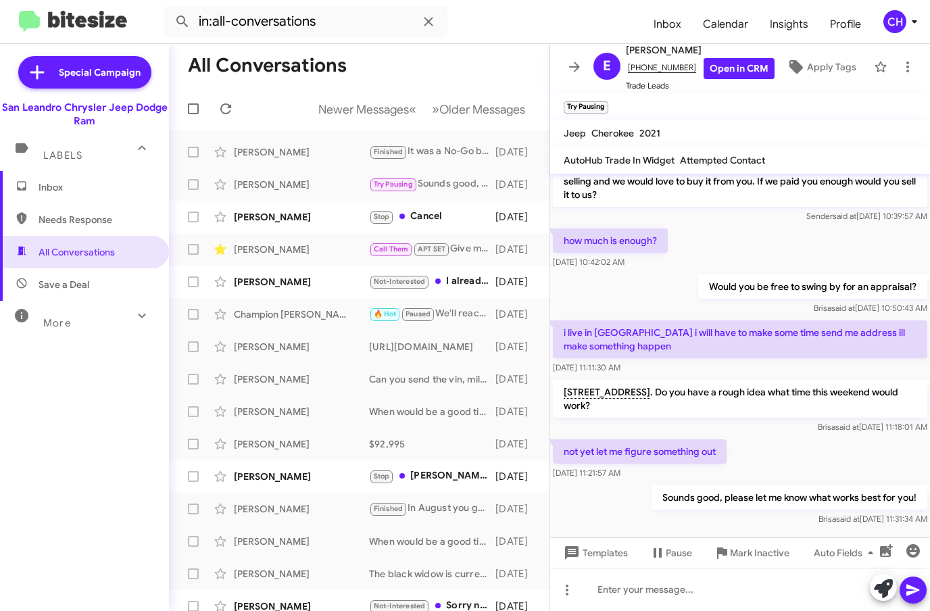
scroll to position [36, 0]
click at [796, 22] on span "Insights" at bounding box center [789, 24] width 60 height 39
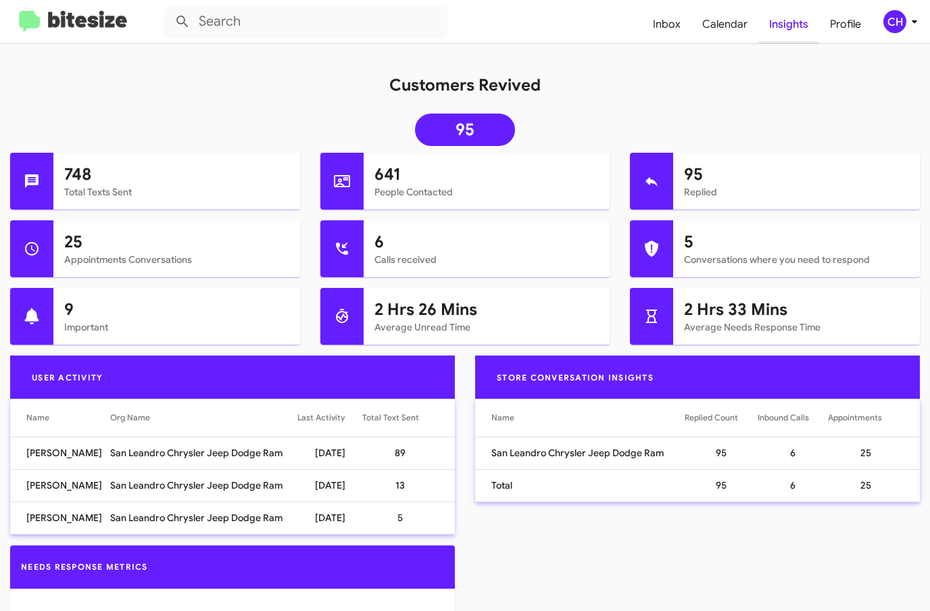
scroll to position [163, 0]
